Goal: Task Accomplishment & Management: Manage account settings

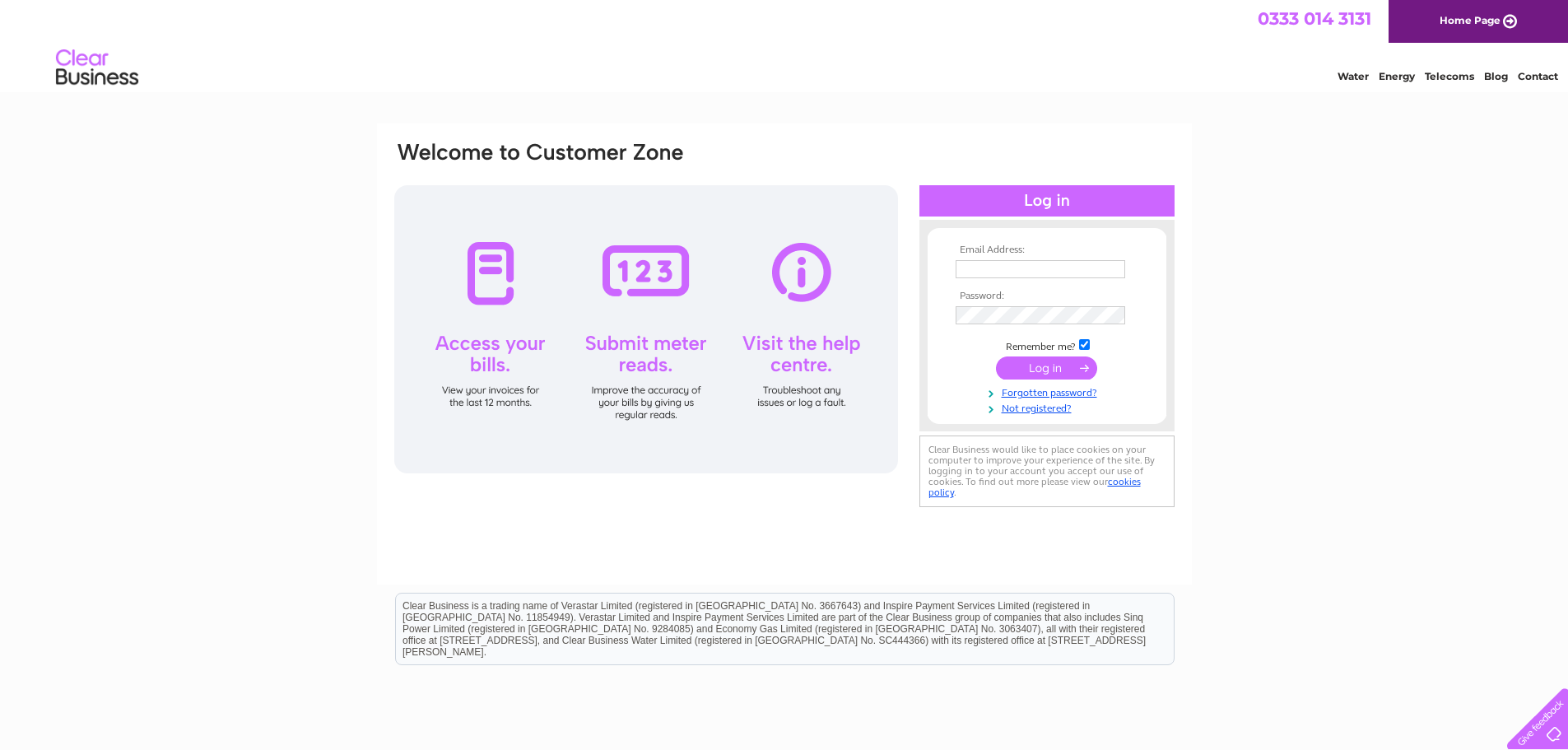
type input "[EMAIL_ADDRESS][DOMAIN_NAME]"
click at [1021, 372] on input "submit" at bounding box center [1046, 367] width 101 height 23
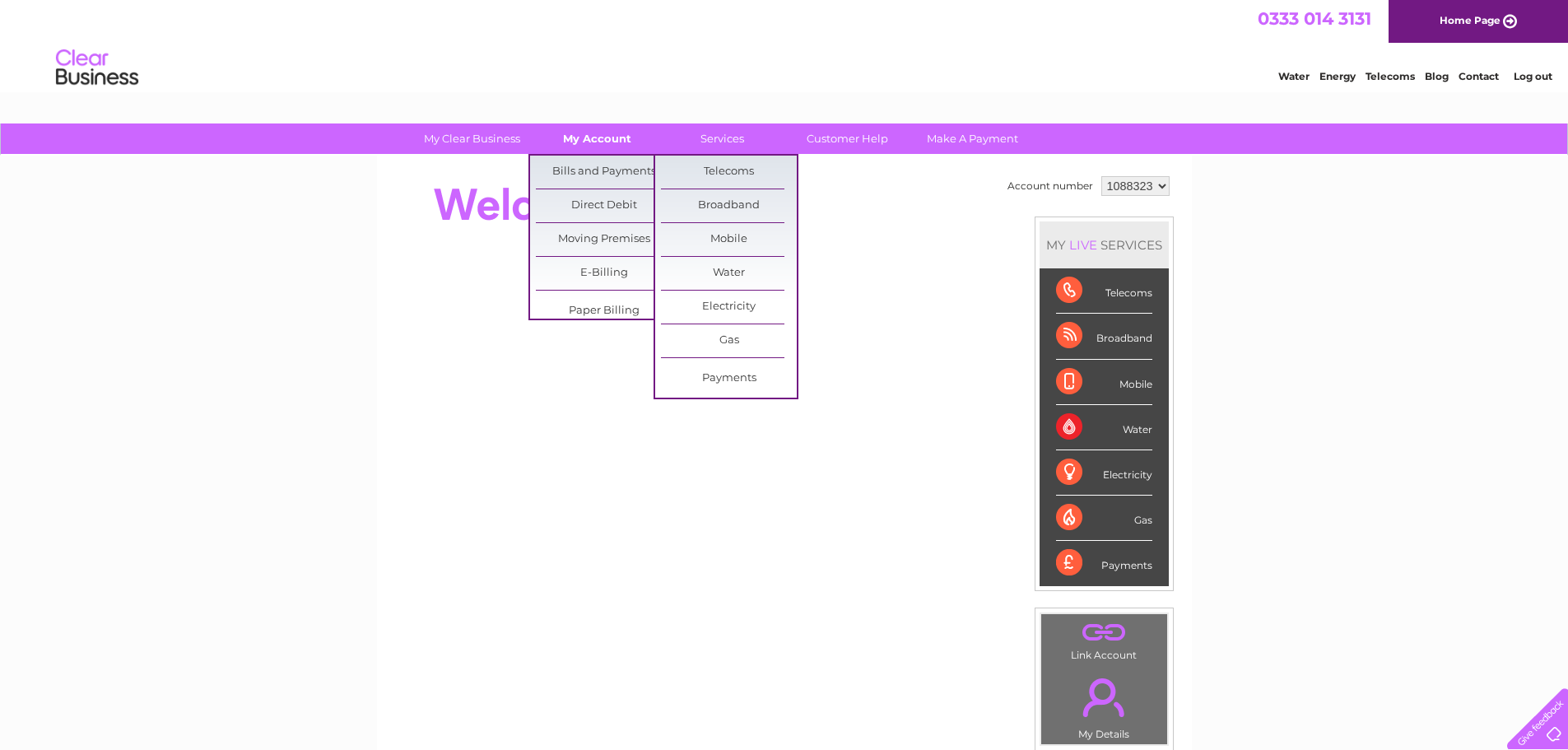
click at [614, 149] on link "My Account" at bounding box center [597, 139] width 136 height 31
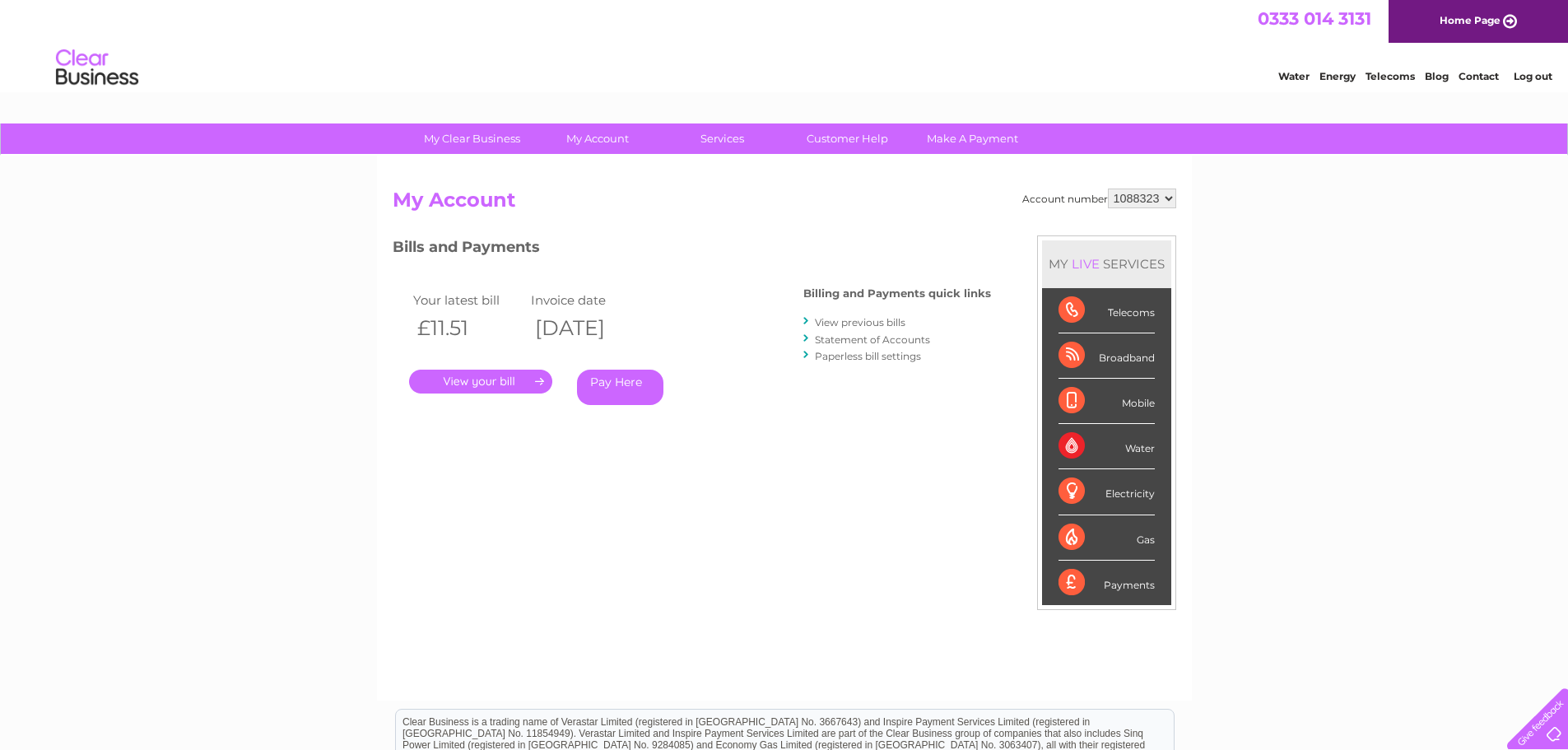
click at [521, 389] on link "." at bounding box center [480, 382] width 144 height 24
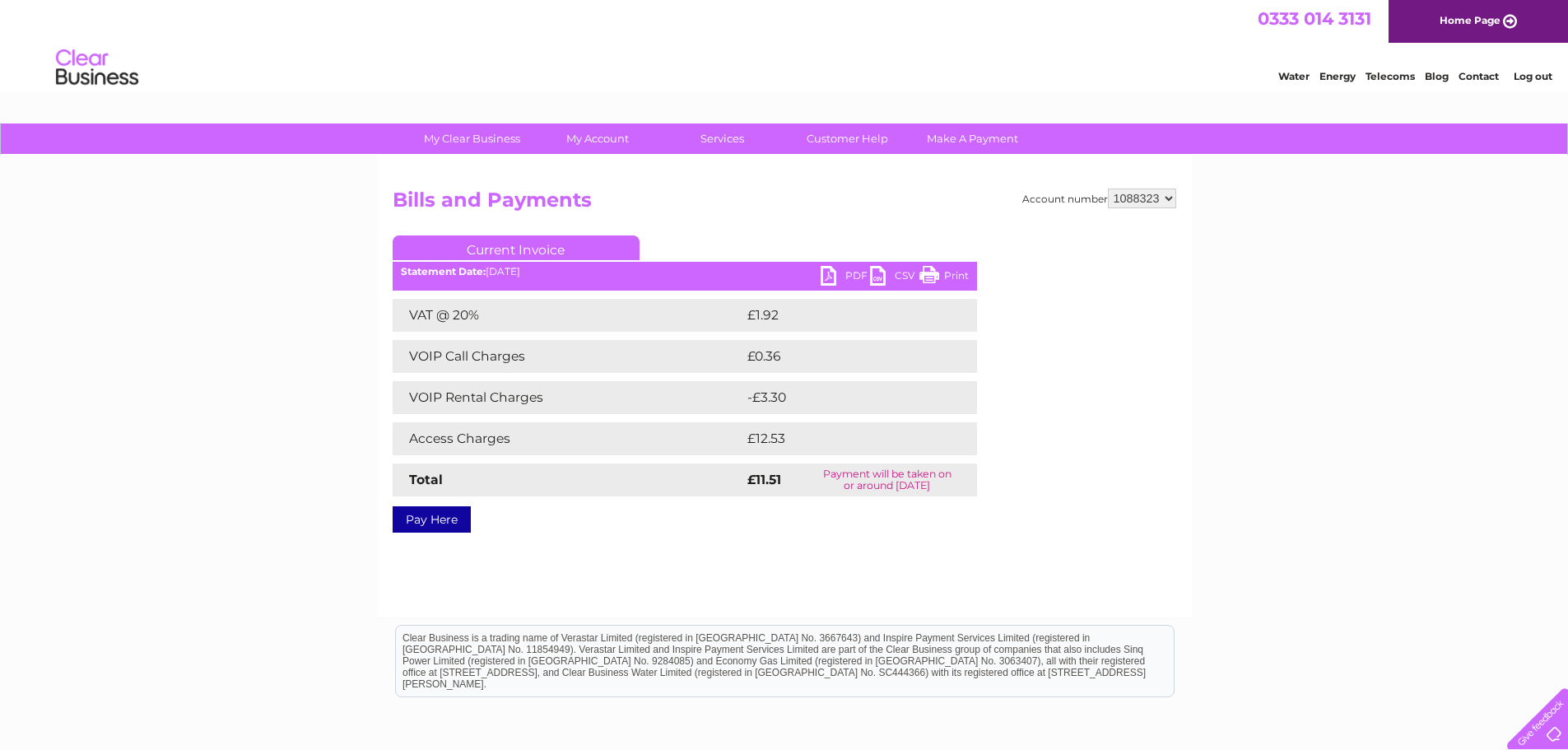
click at [846, 268] on link "PDF" at bounding box center [846, 278] width 49 height 24
